Goal: Information Seeking & Learning: Learn about a topic

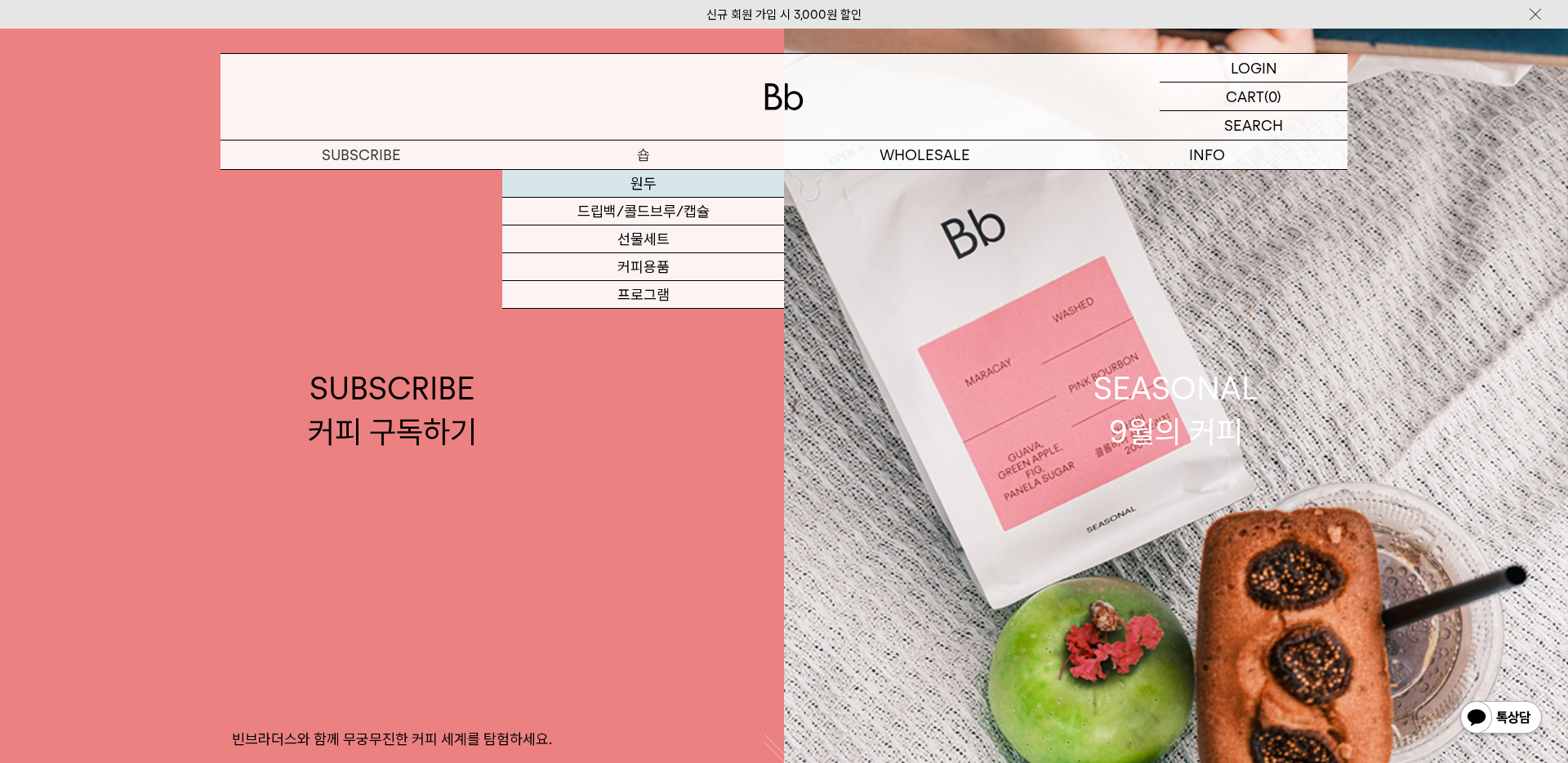
click at [654, 179] on link "원두" at bounding box center [643, 184] width 282 height 28
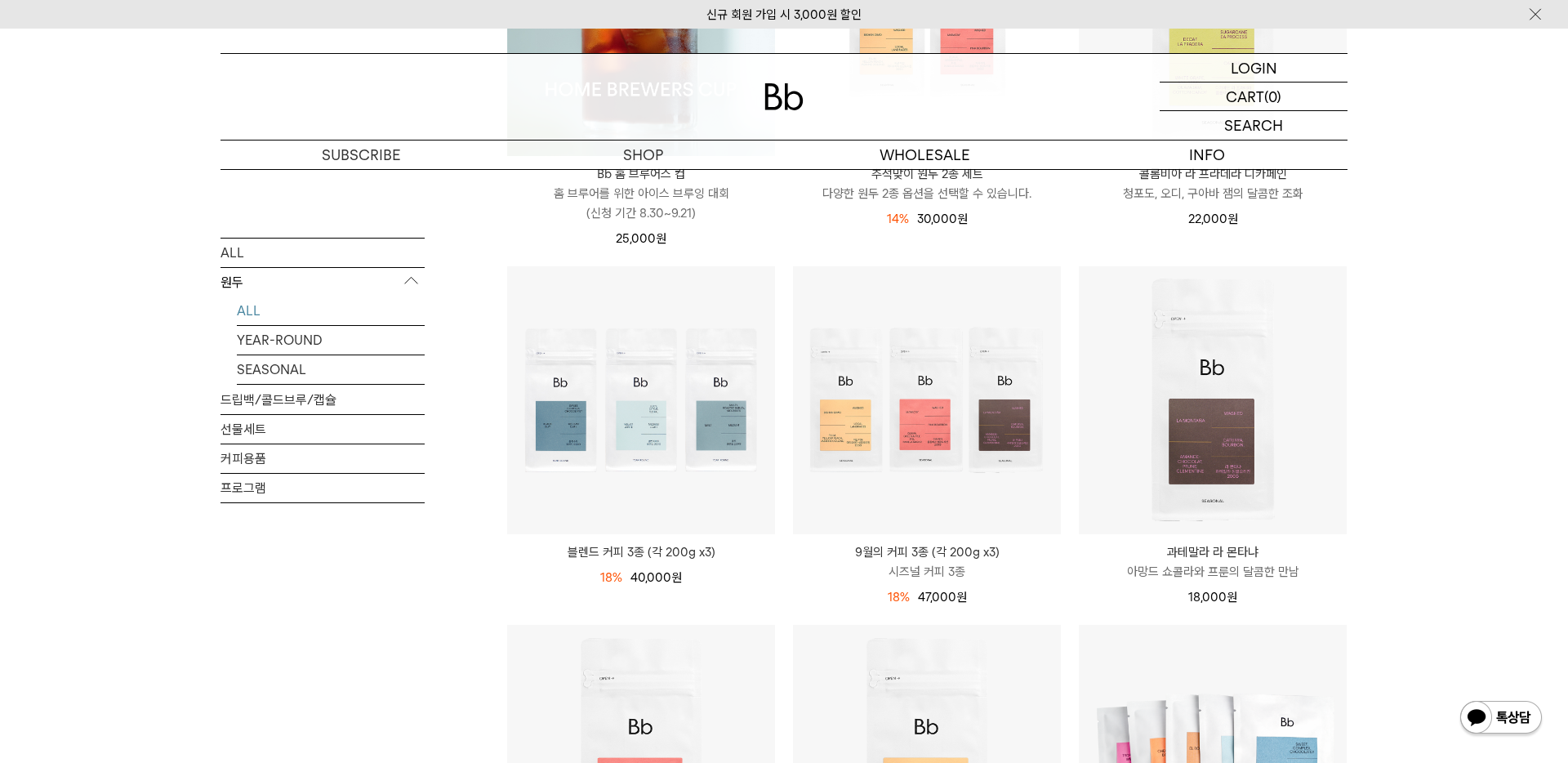
scroll to position [495, 0]
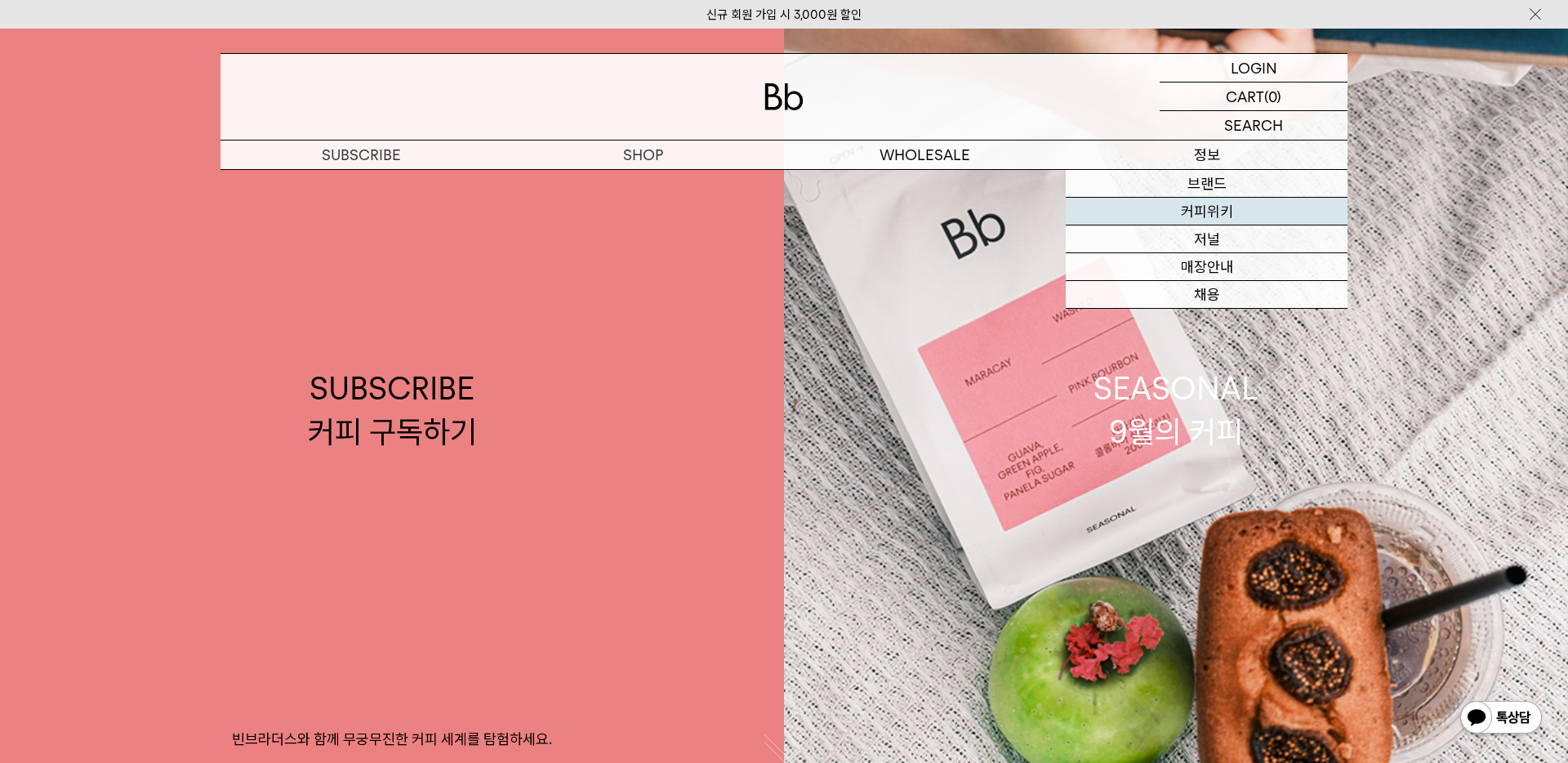
click at [1207, 208] on link "커피위키" at bounding box center [1207, 212] width 282 height 28
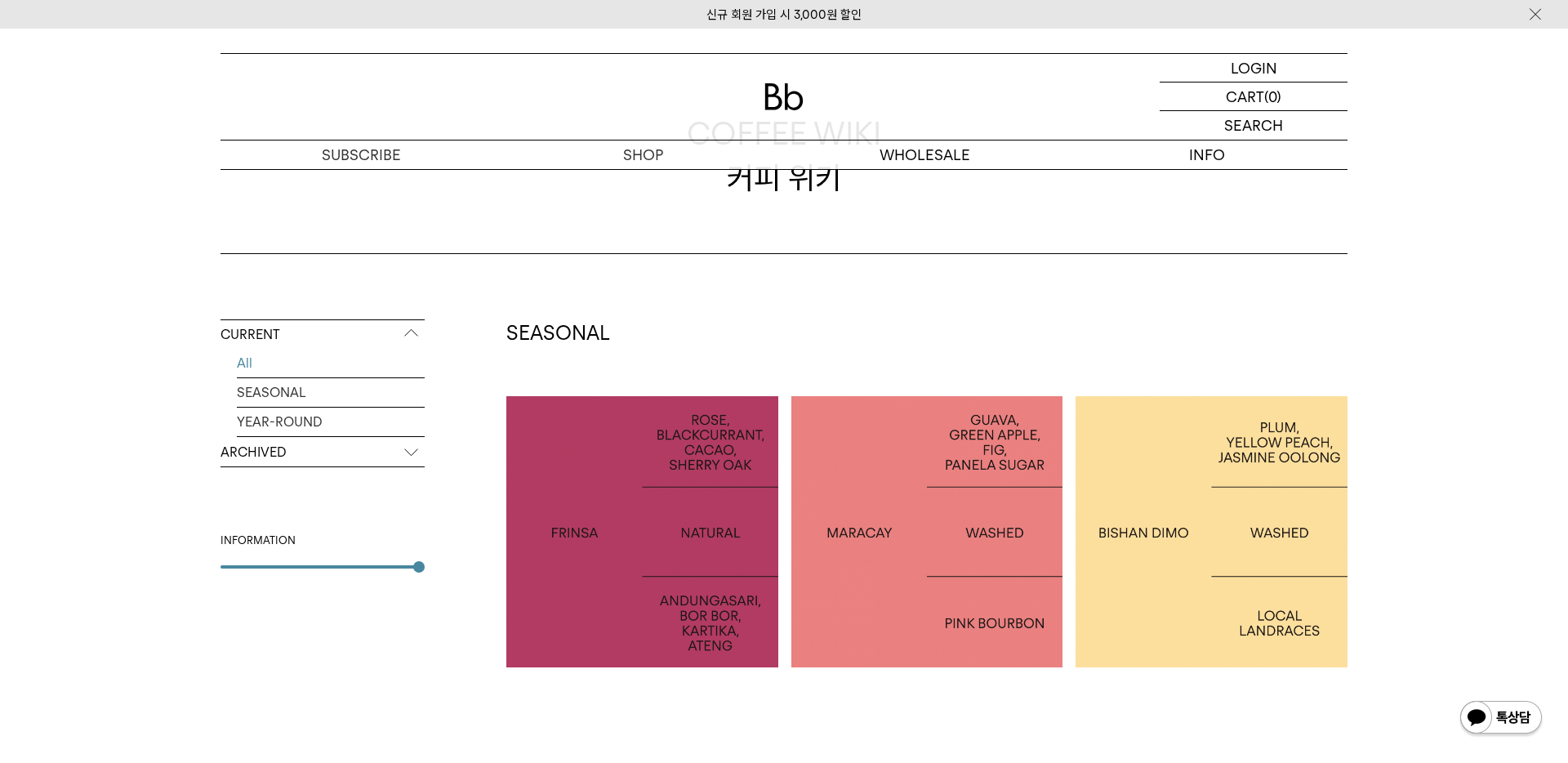
scroll to position [187, 0]
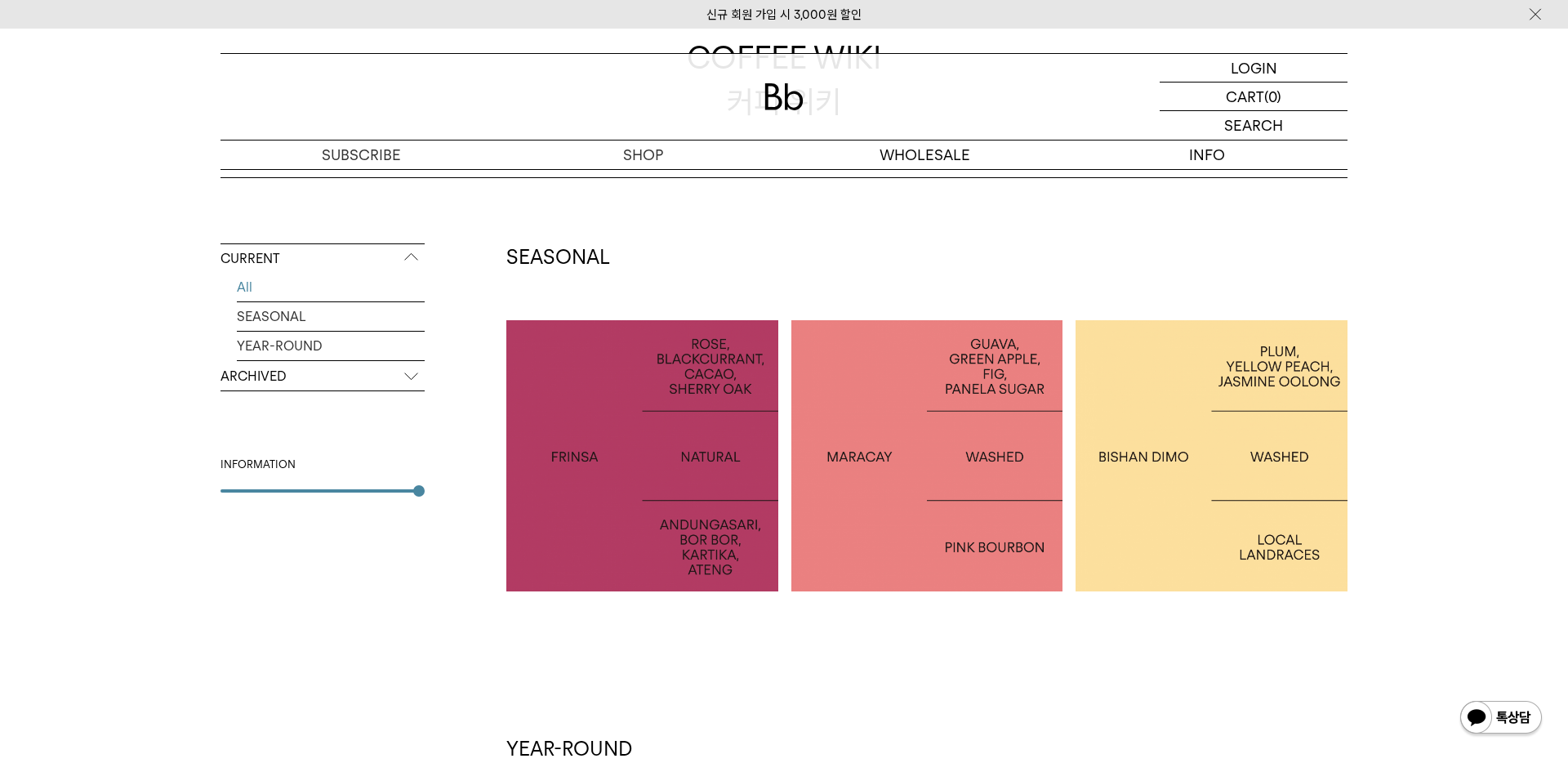
click at [384, 385] on p "ARCHIVED" at bounding box center [322, 376] width 204 height 29
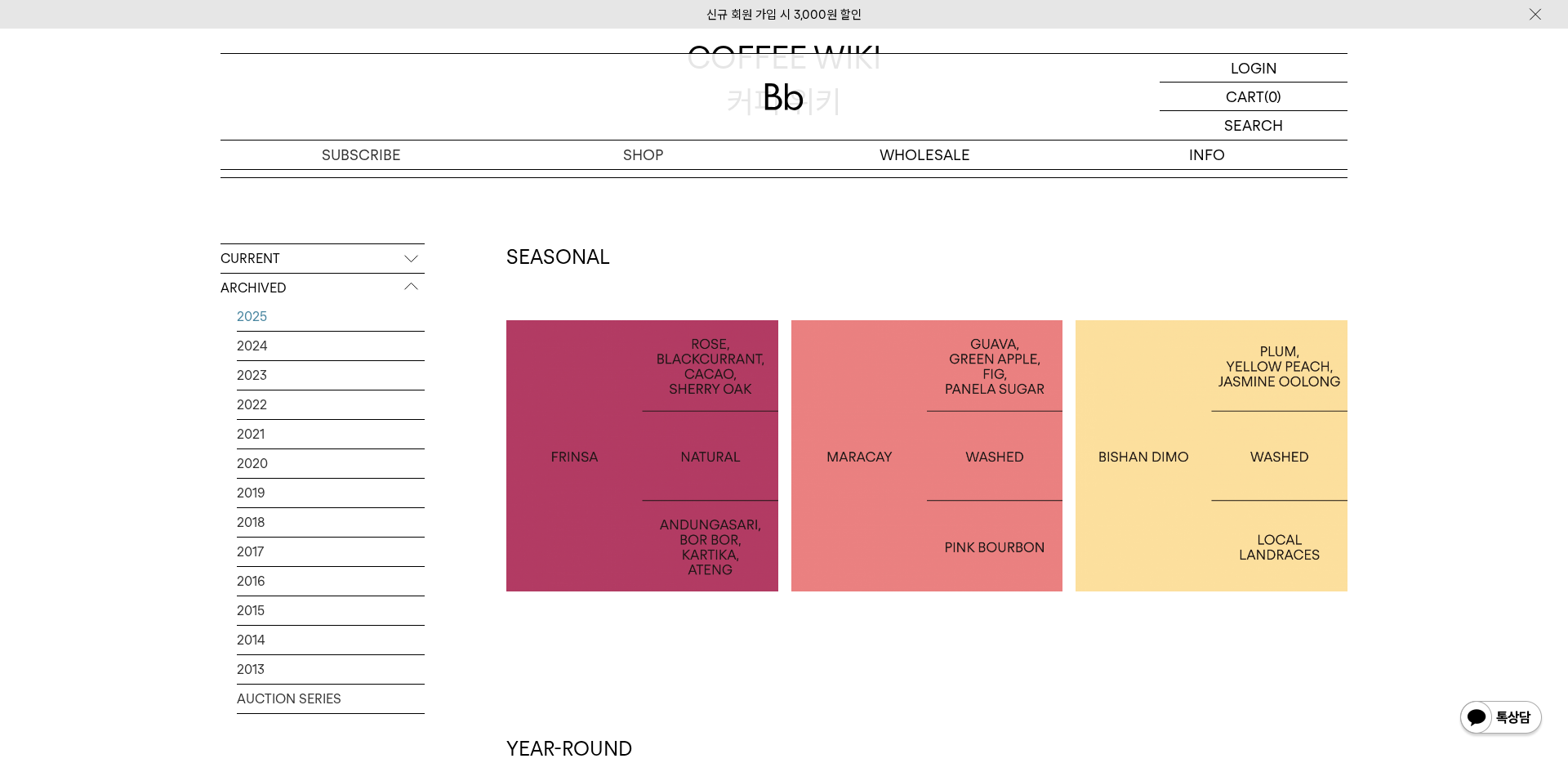
drag, startPoint x: 231, startPoint y: 308, endPoint x: 253, endPoint y: 311, distance: 22.2
click at [240, 310] on ul "2025 2024 2023 2022 2021 2020 2019 2018 2017 2016 2015 2014 2013 AUCTION SERIES" at bounding box center [322, 508] width 204 height 412
click at [253, 311] on link "2025" at bounding box center [331, 316] width 188 height 28
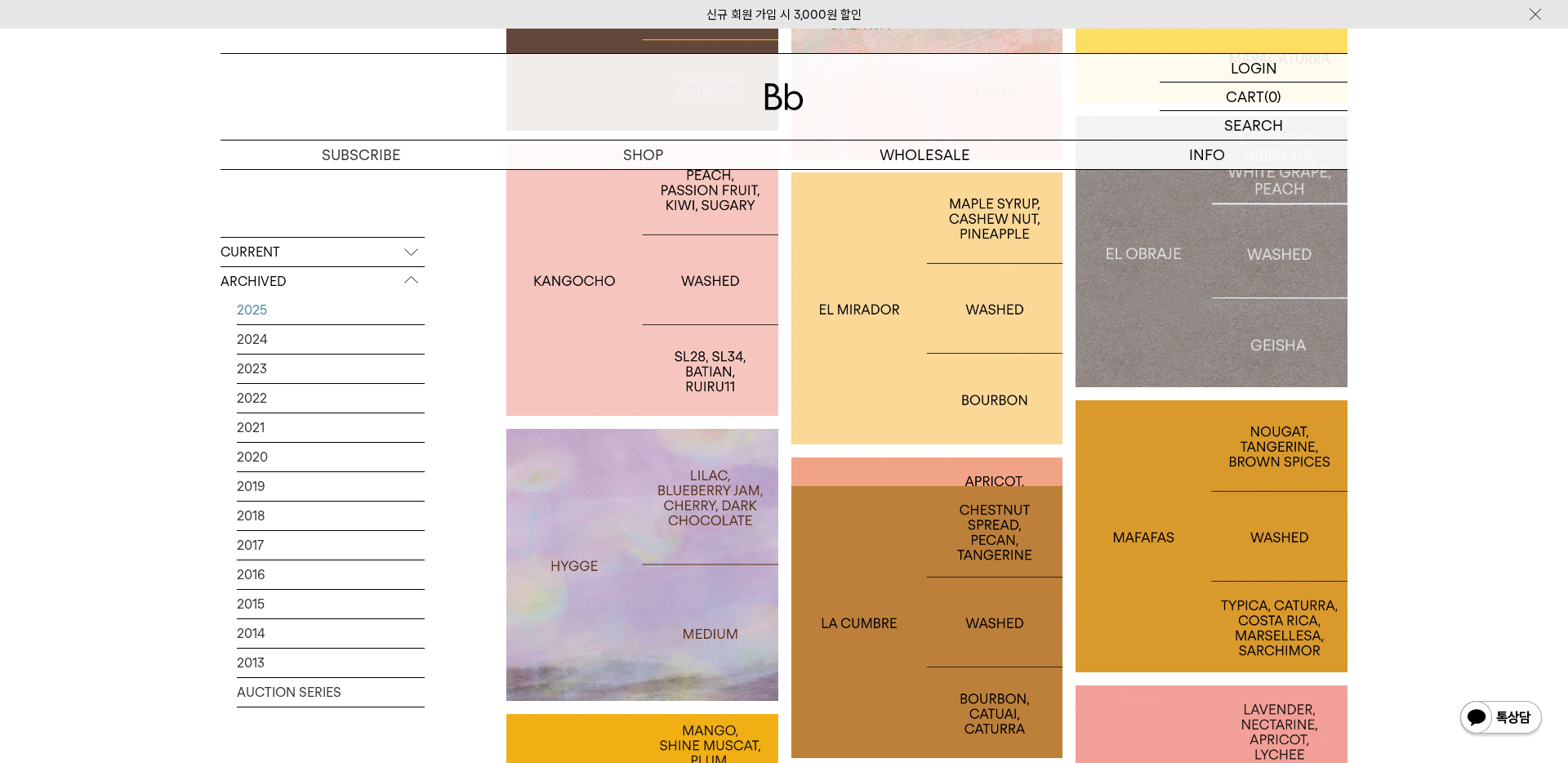
scroll to position [2103, 0]
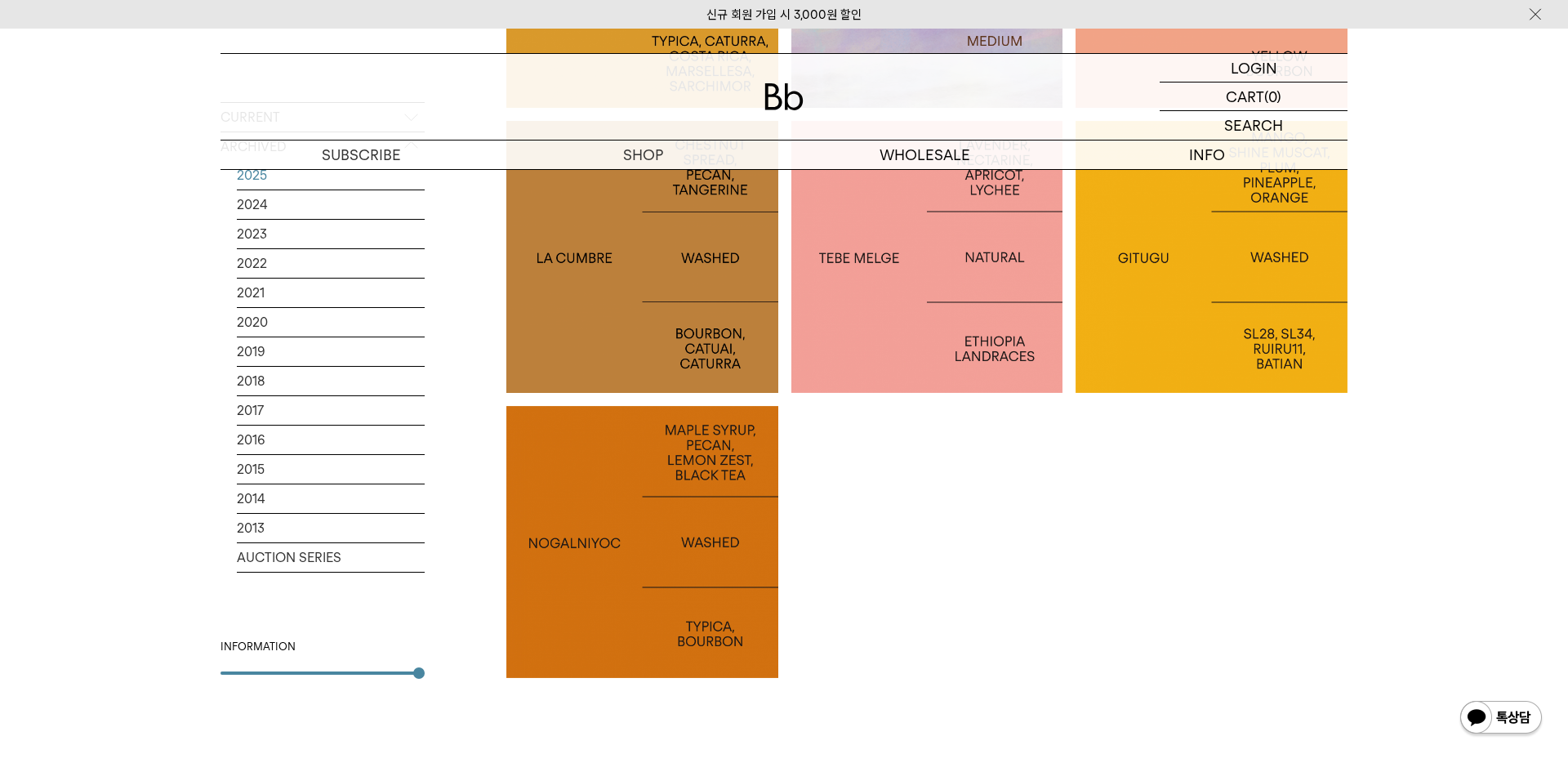
scroll to position [2826, 0]
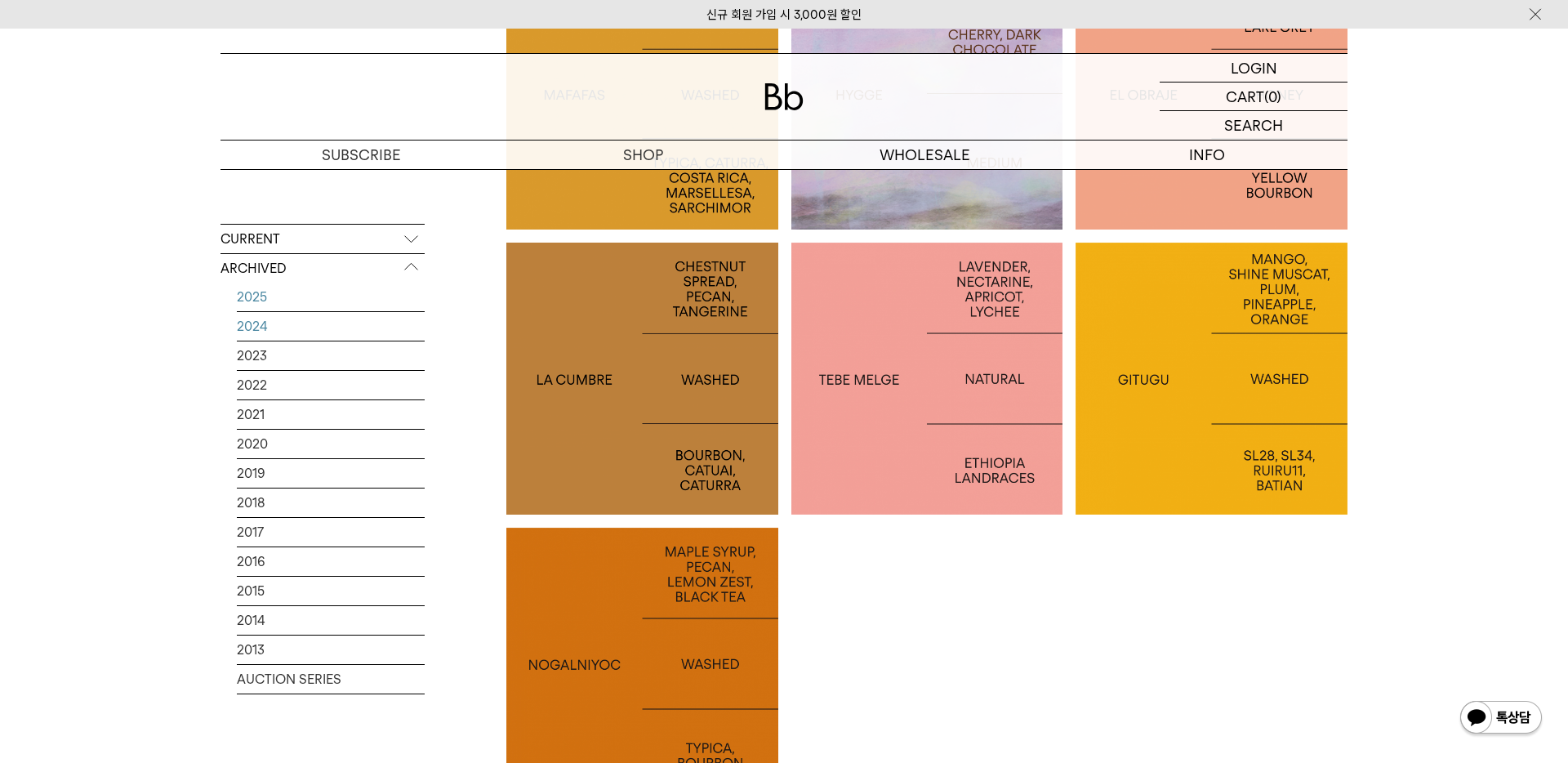
click at [263, 325] on link "2024" at bounding box center [331, 326] width 188 height 28
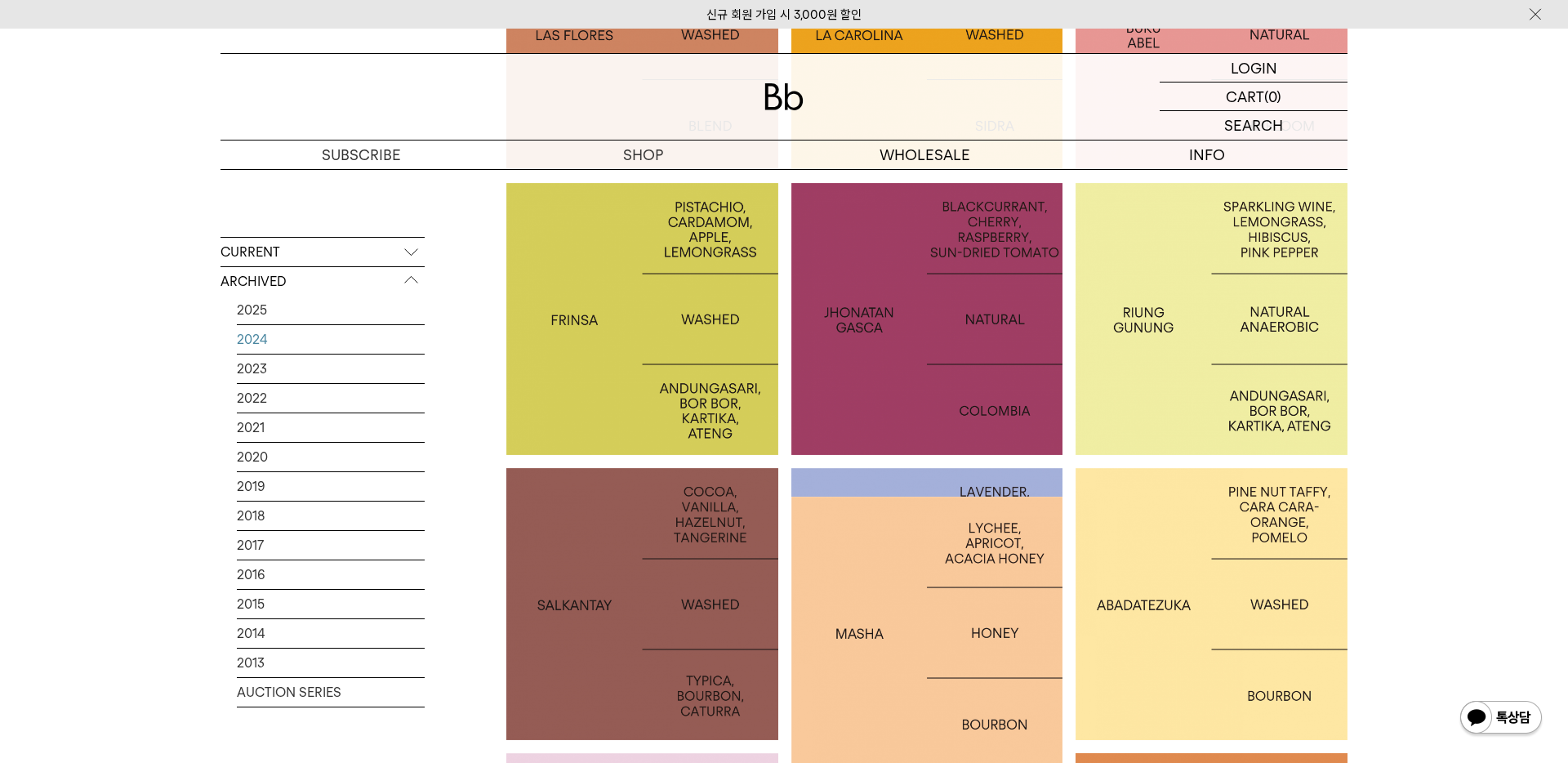
scroll to position [646, 0]
